Goal: Use online tool/utility: Utilize a website feature to perform a specific function

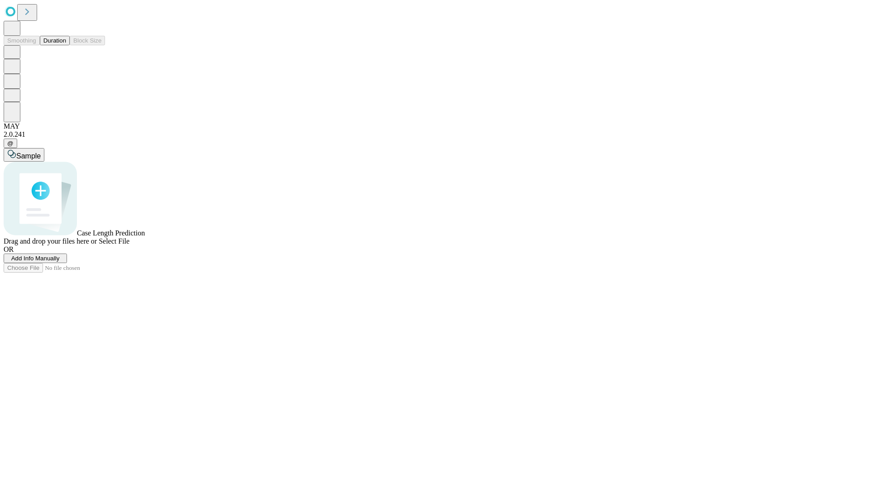
click at [129, 245] on span "Select File" at bounding box center [114, 241] width 31 height 8
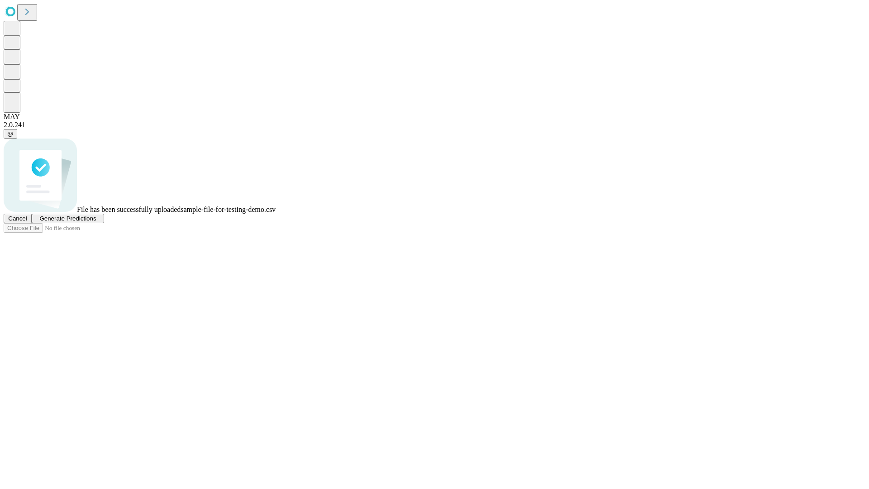
click at [96, 222] on span "Generate Predictions" at bounding box center [67, 218] width 57 height 7
